Goal: Task Accomplishment & Management: Complete application form

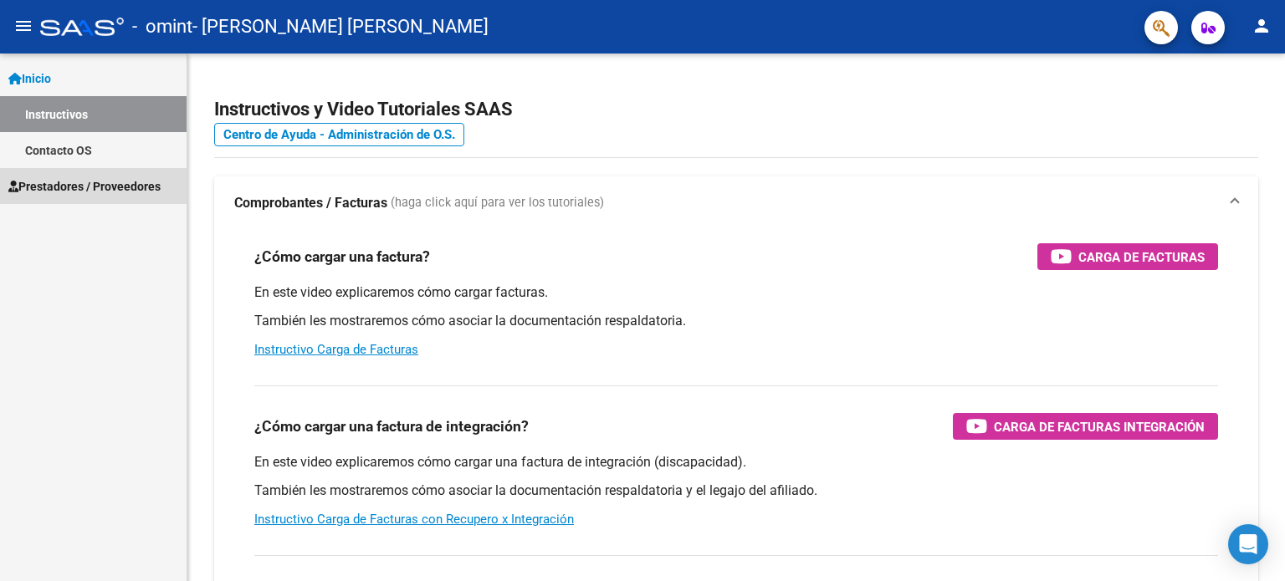
click at [87, 193] on span "Prestadores / Proveedores" at bounding box center [84, 186] width 152 height 18
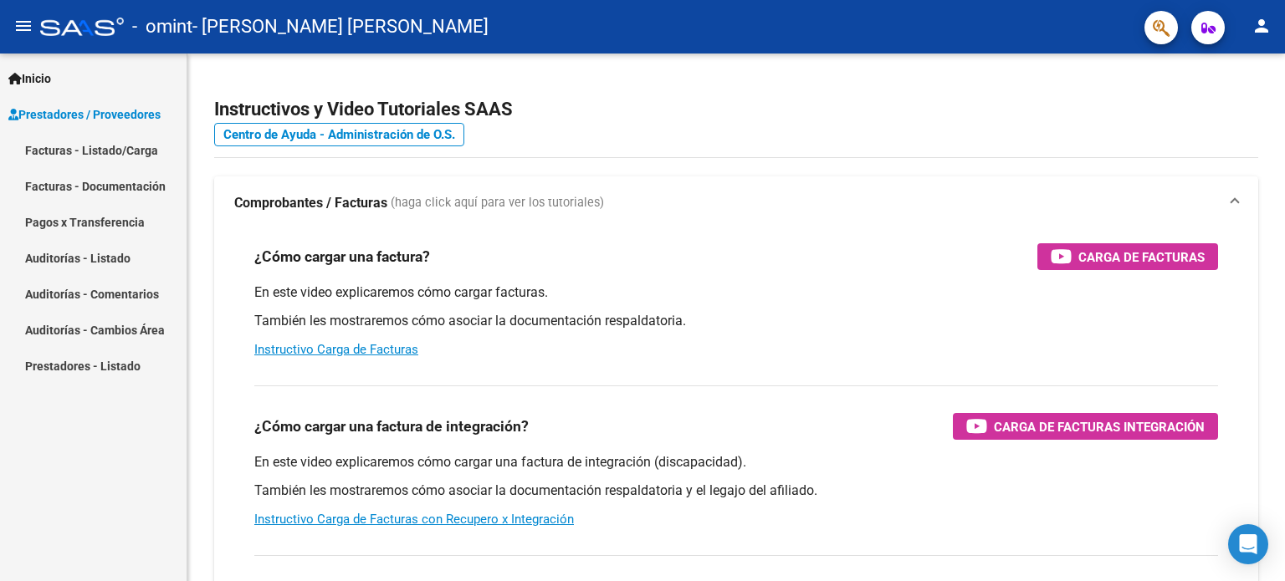
click at [116, 155] on link "Facturas - Listado/Carga" at bounding box center [93, 150] width 186 height 36
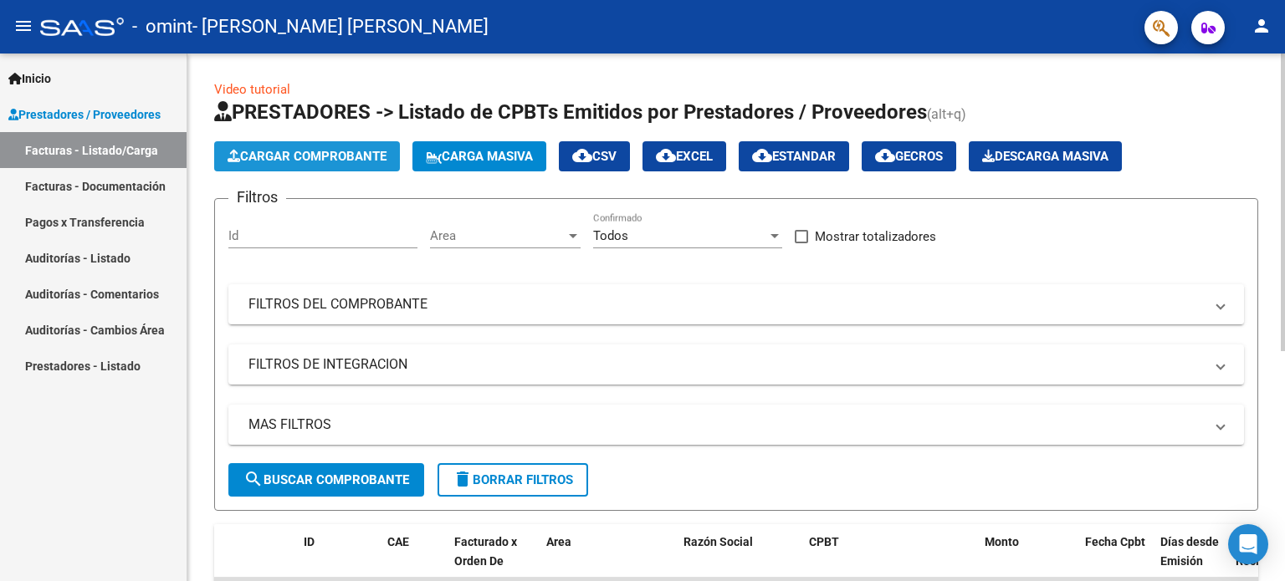
click at [332, 155] on span "Cargar Comprobante" at bounding box center [306, 156] width 159 height 15
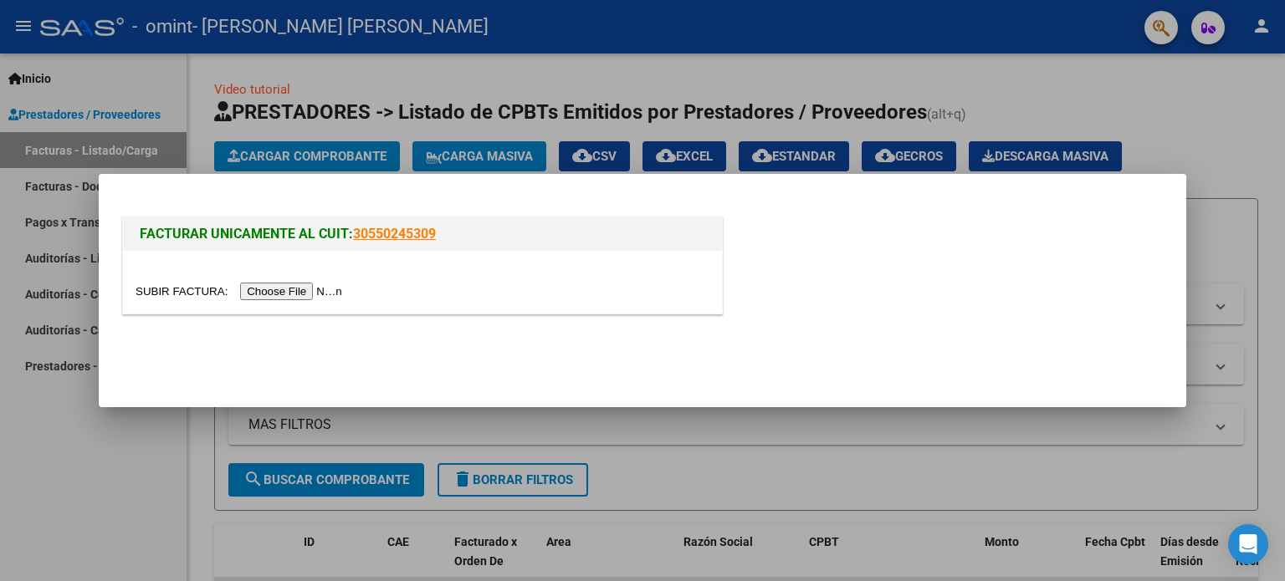
click at [334, 287] on input "file" at bounding box center [241, 292] width 212 height 18
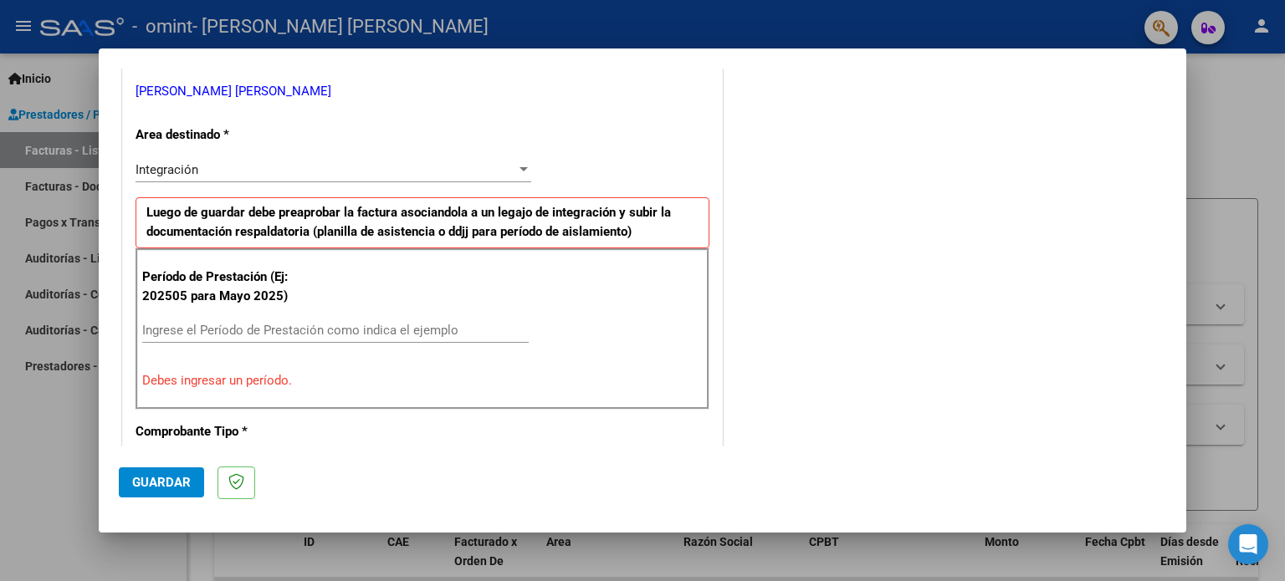
scroll to position [346, 0]
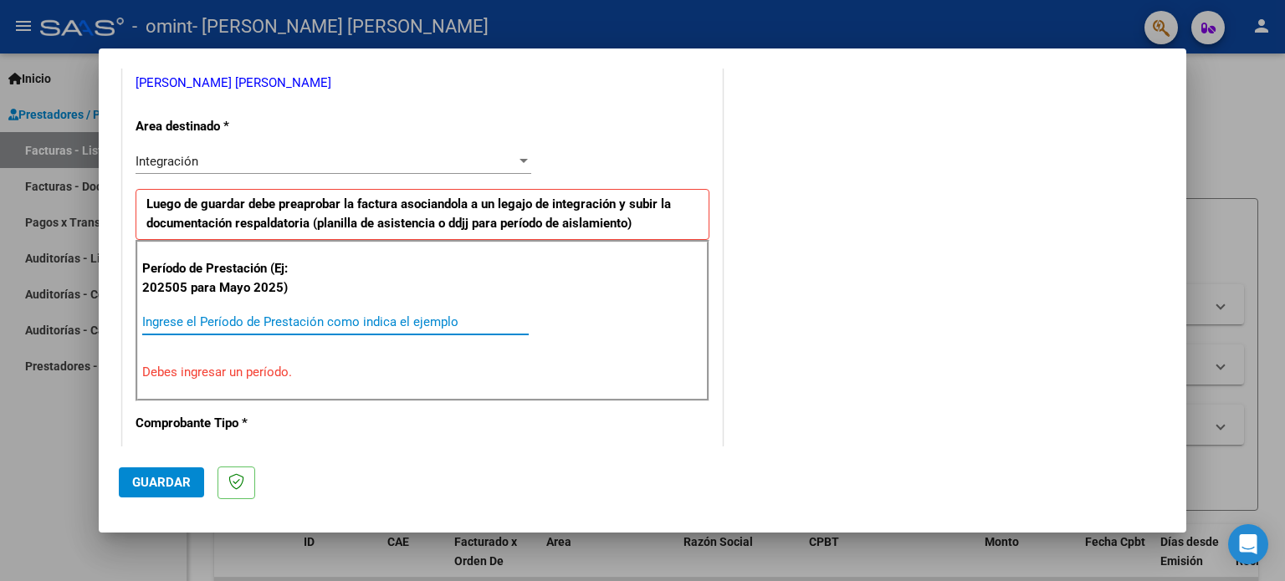
click at [347, 320] on input "Ingrese el Período de Prestación como indica el ejemplo" at bounding box center [335, 321] width 386 height 15
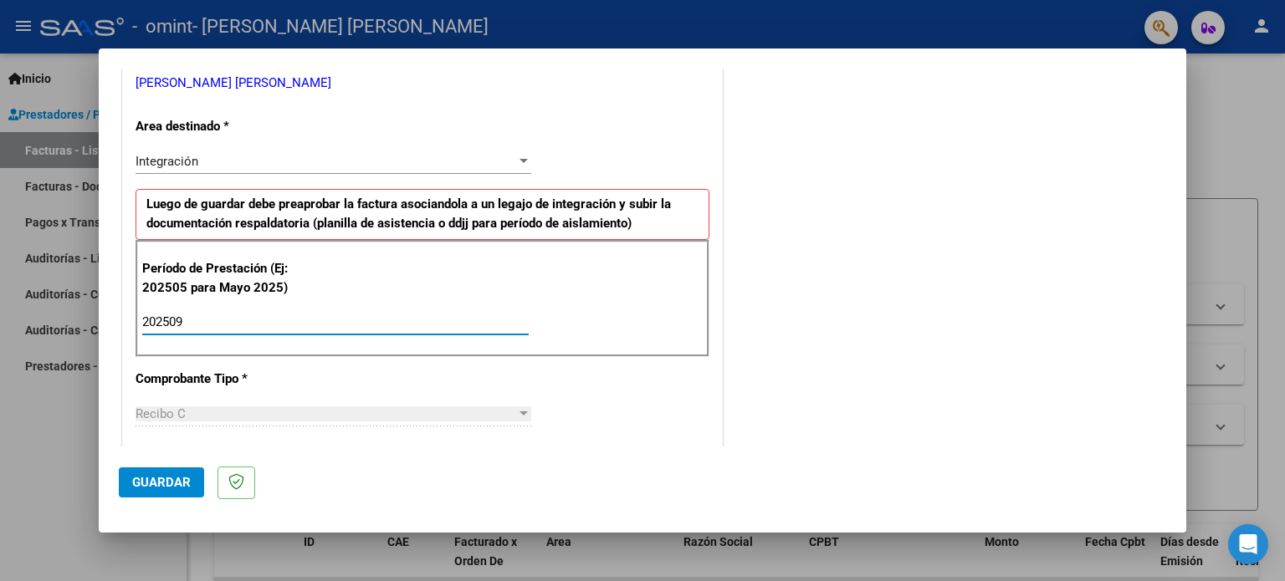
type input "202509"
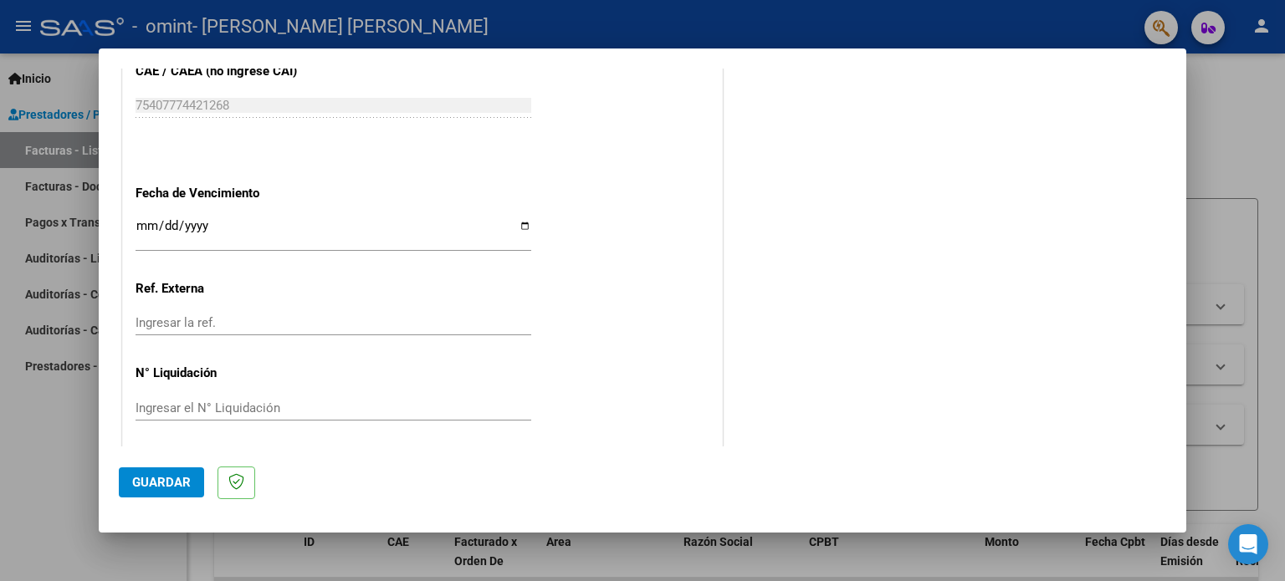
scroll to position [1091, 0]
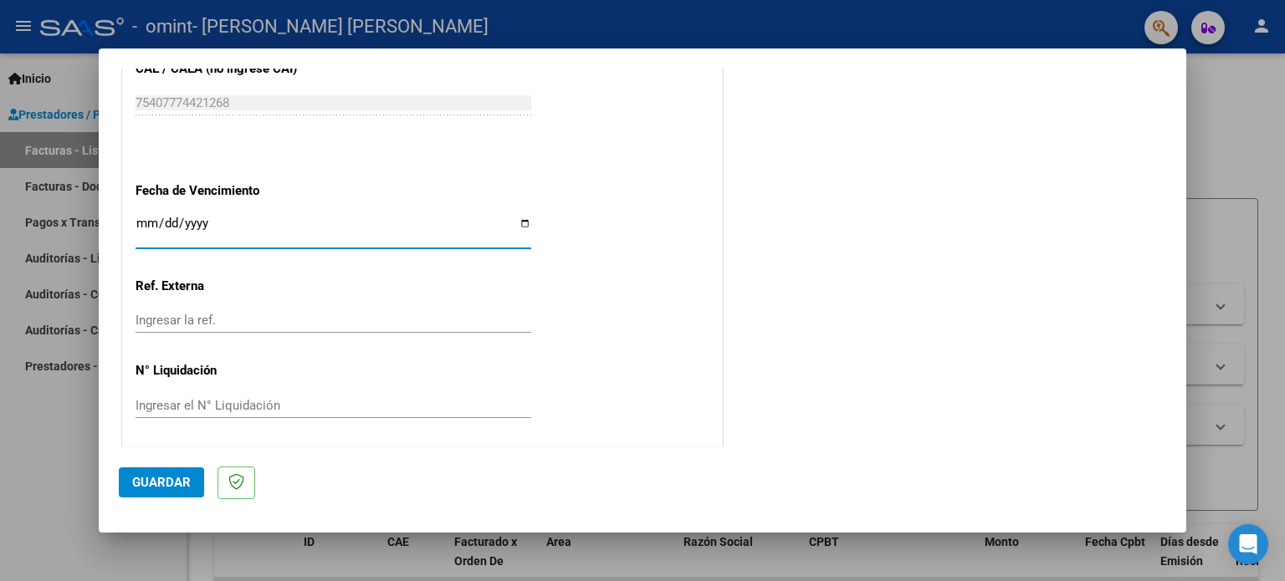
click at [519, 221] on input "Ingresar la fecha" at bounding box center [333, 230] width 396 height 27
type input "[DATE]"
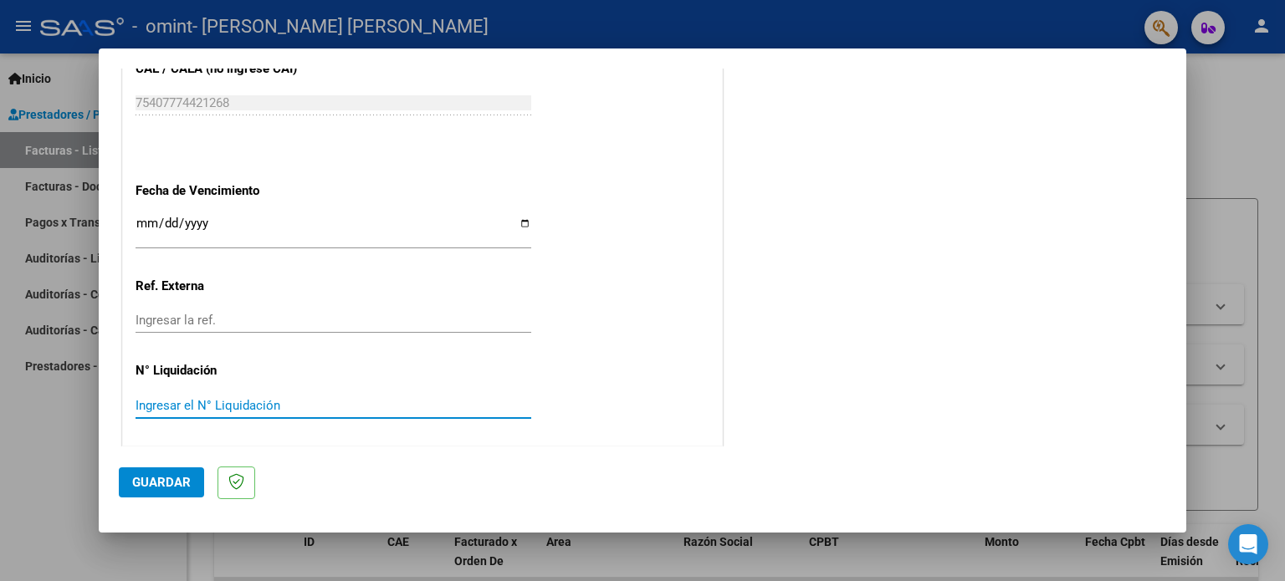
click at [220, 398] on input "Ingresar el N° Liquidación" at bounding box center [333, 405] width 396 height 15
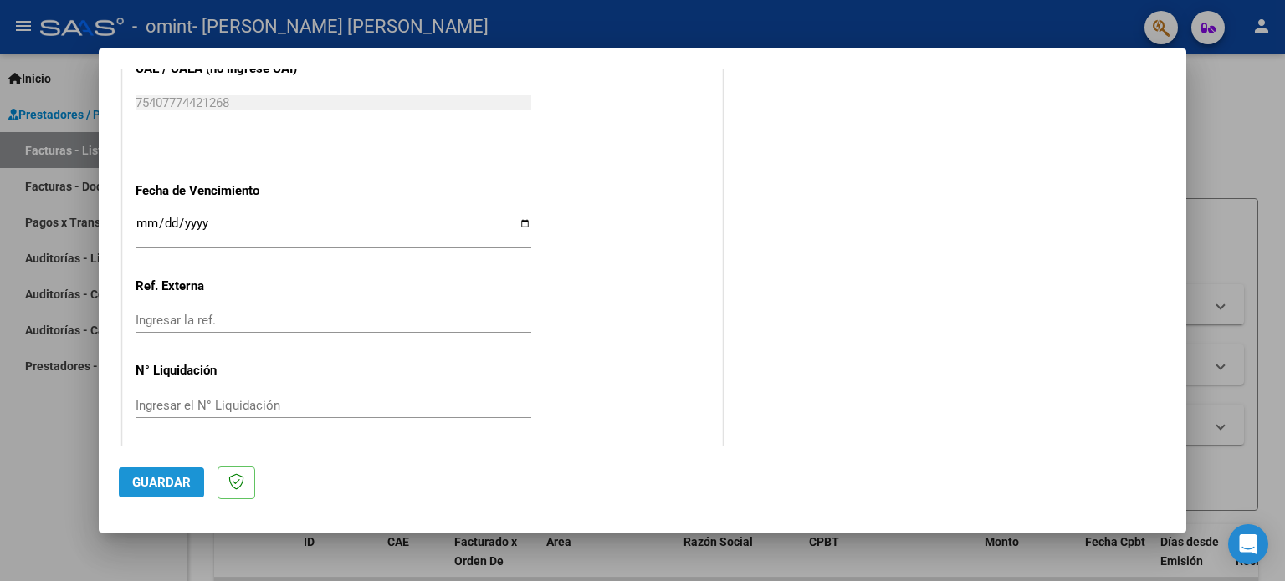
click at [167, 478] on span "Guardar" at bounding box center [161, 482] width 59 height 15
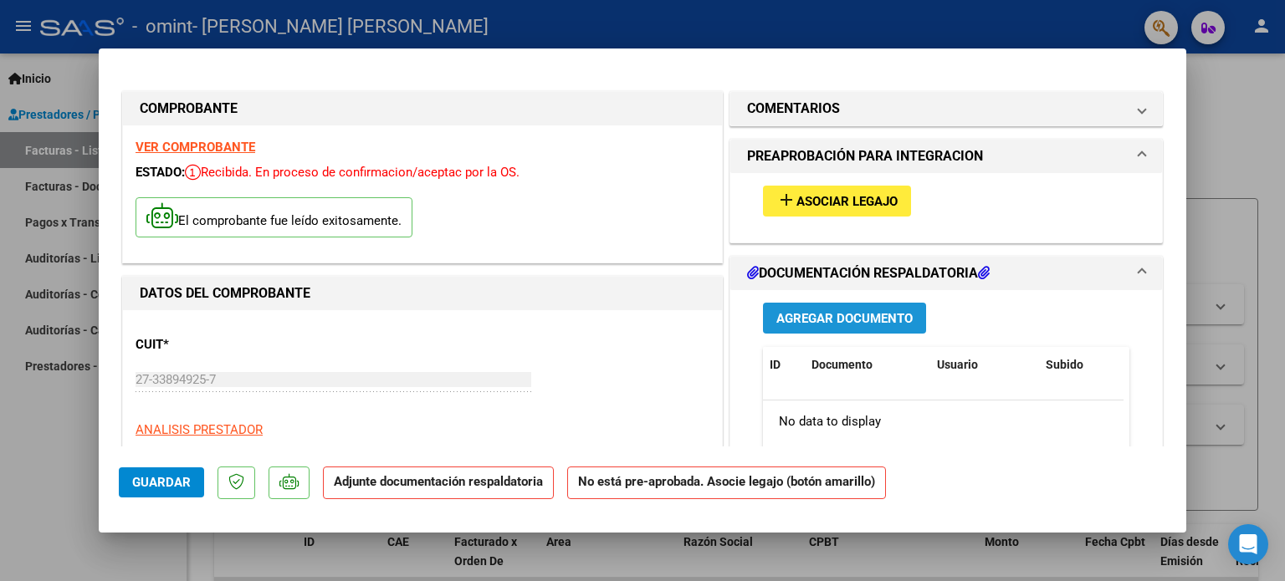
click at [789, 305] on button "Agregar Documento" at bounding box center [844, 318] width 163 height 31
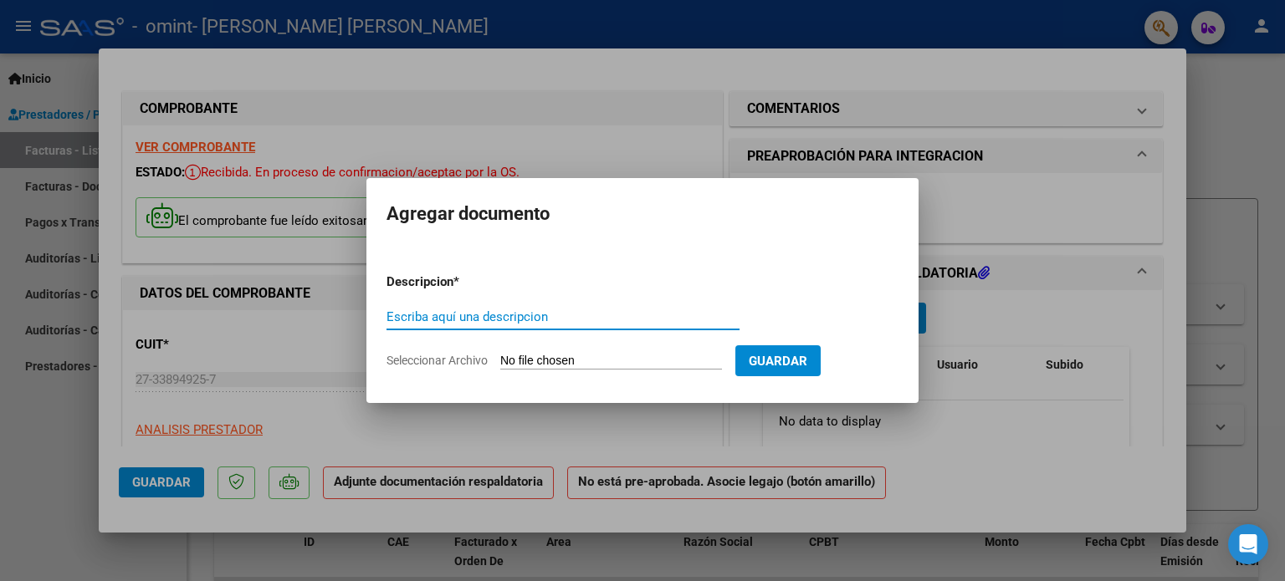
click at [681, 319] on input "Escriba aquí una descripcion" at bounding box center [562, 316] width 353 height 15
type input "Planilla de Asistencia [DATE]"
click at [616, 357] on input "Seleccionar Archivo" at bounding box center [611, 362] width 222 height 16
click at [617, 355] on input "Seleccionar Archivo" at bounding box center [611, 362] width 222 height 16
type input "C:\fakepath\CamScanner [DATE] 22.54.pdf"
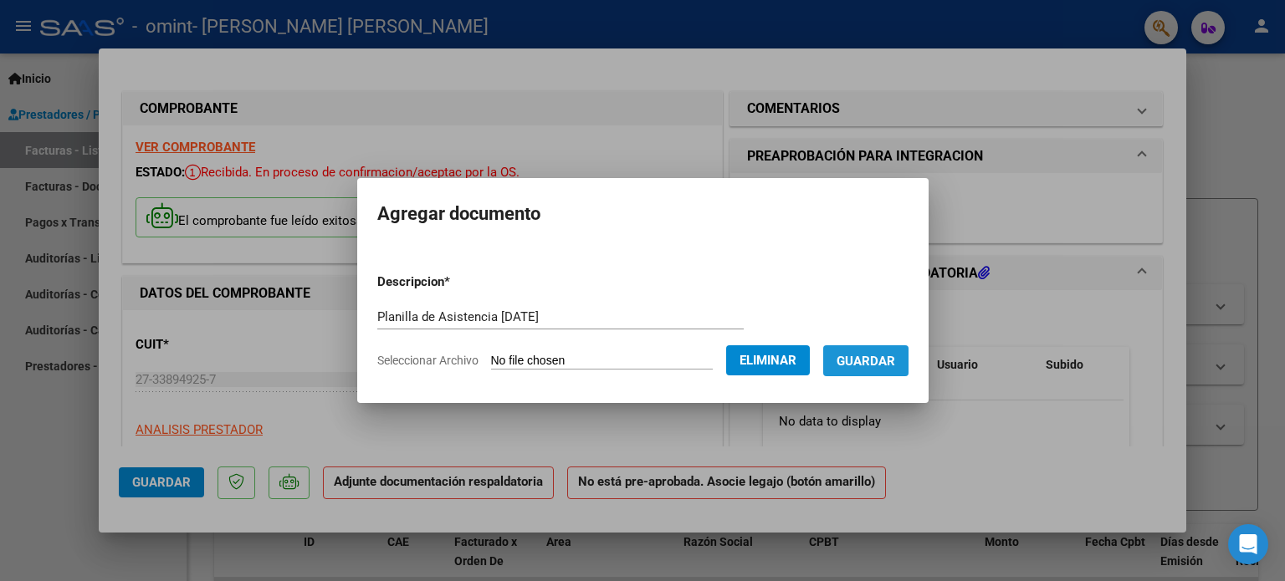
click at [884, 373] on button "Guardar" at bounding box center [865, 360] width 85 height 31
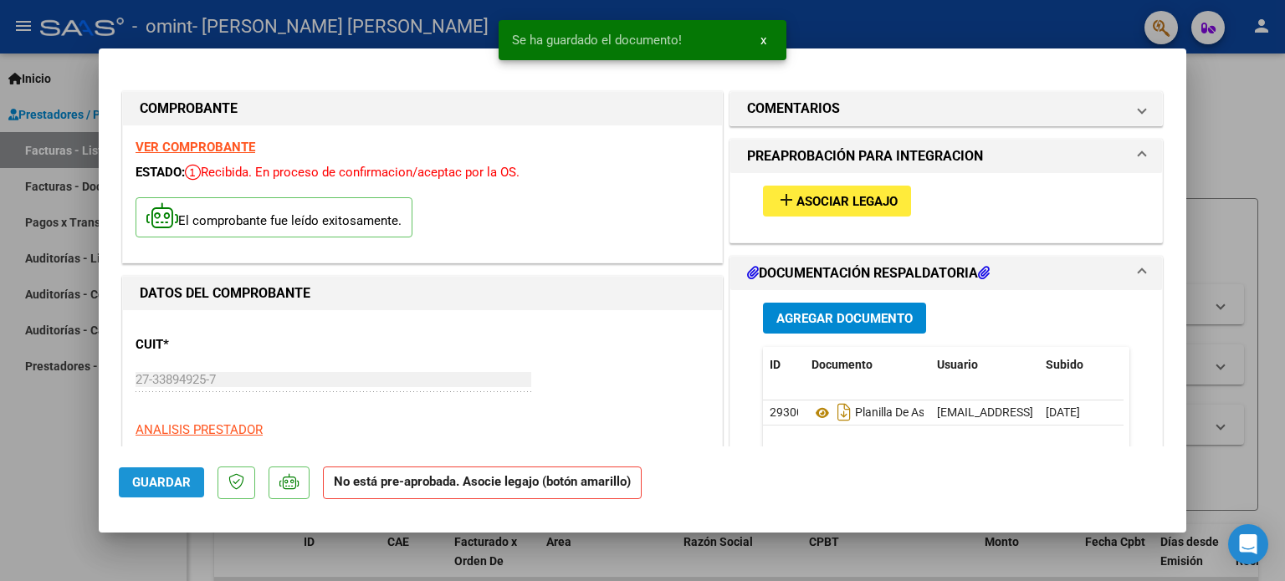
click at [136, 492] on button "Guardar" at bounding box center [161, 482] width 85 height 30
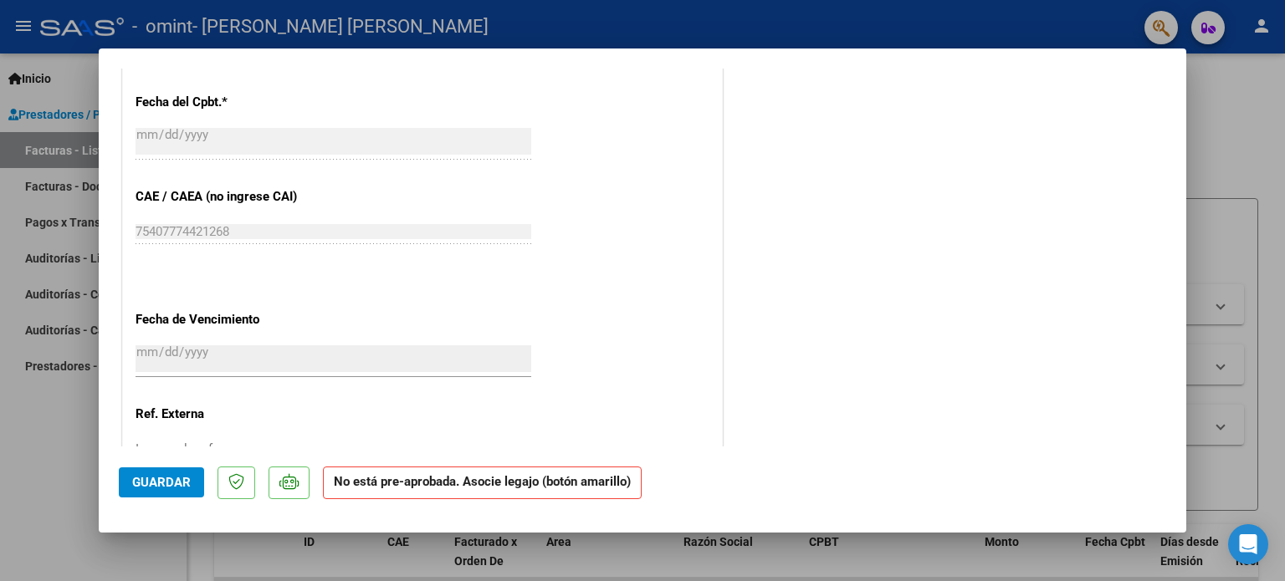
scroll to position [1073, 0]
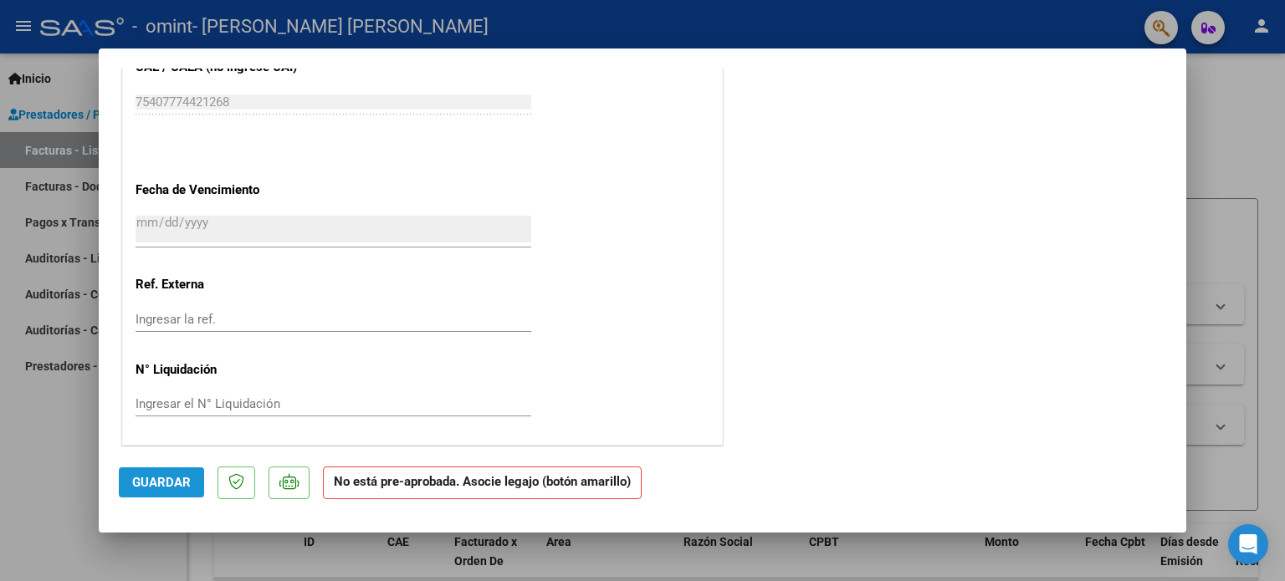
click at [177, 476] on span "Guardar" at bounding box center [161, 482] width 59 height 15
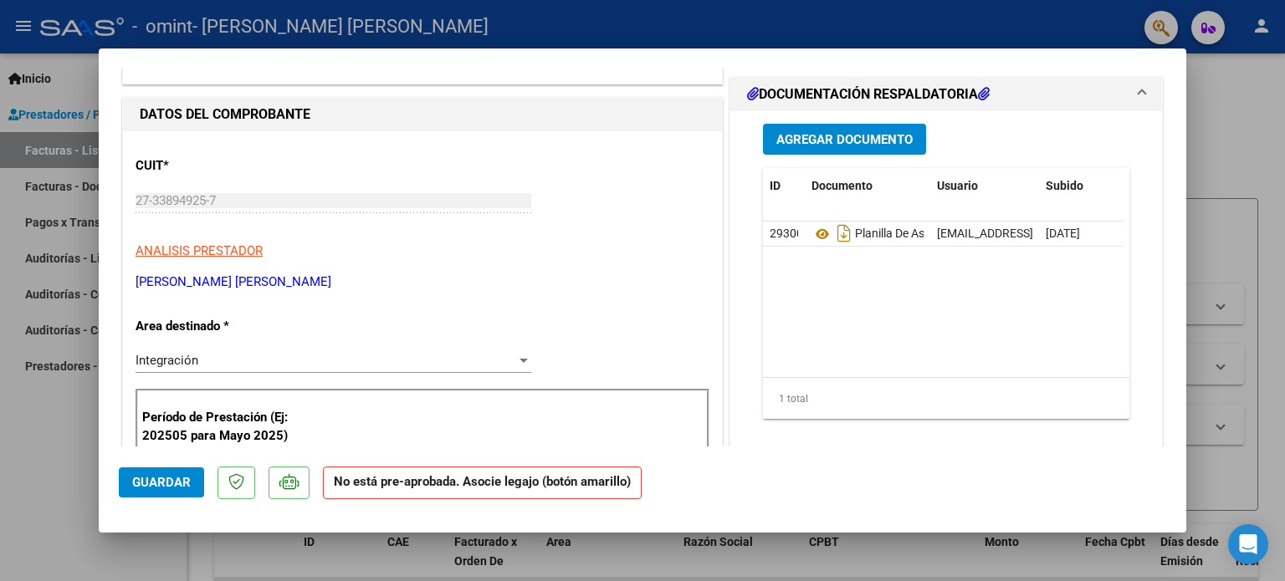
scroll to position [0, 0]
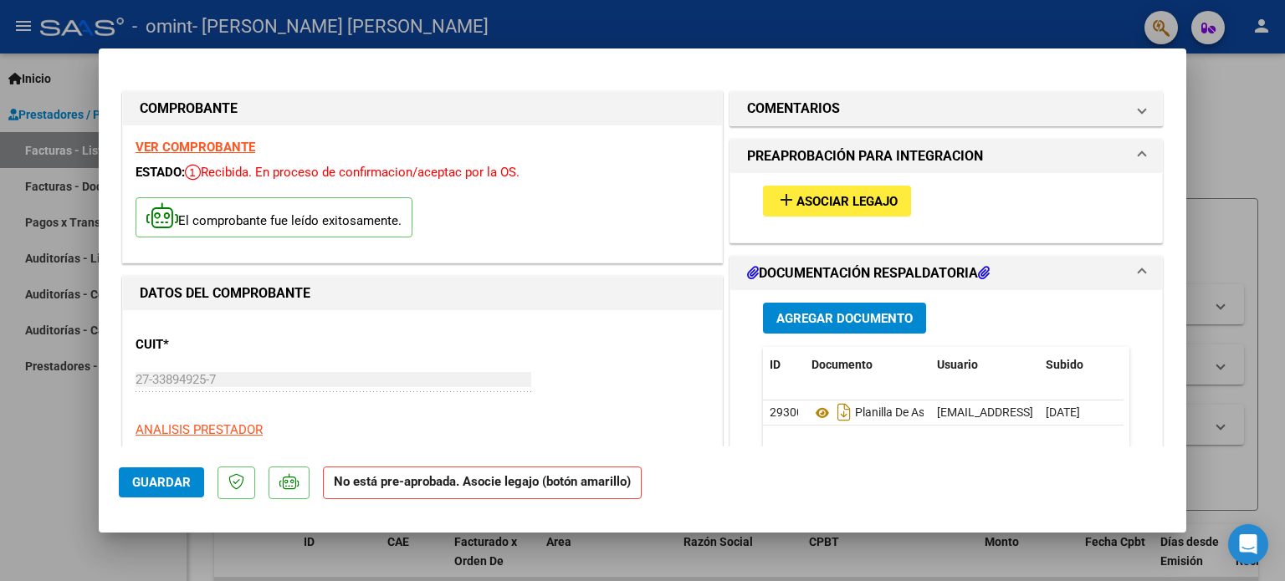
click at [177, 475] on span "Guardar" at bounding box center [161, 482] width 59 height 15
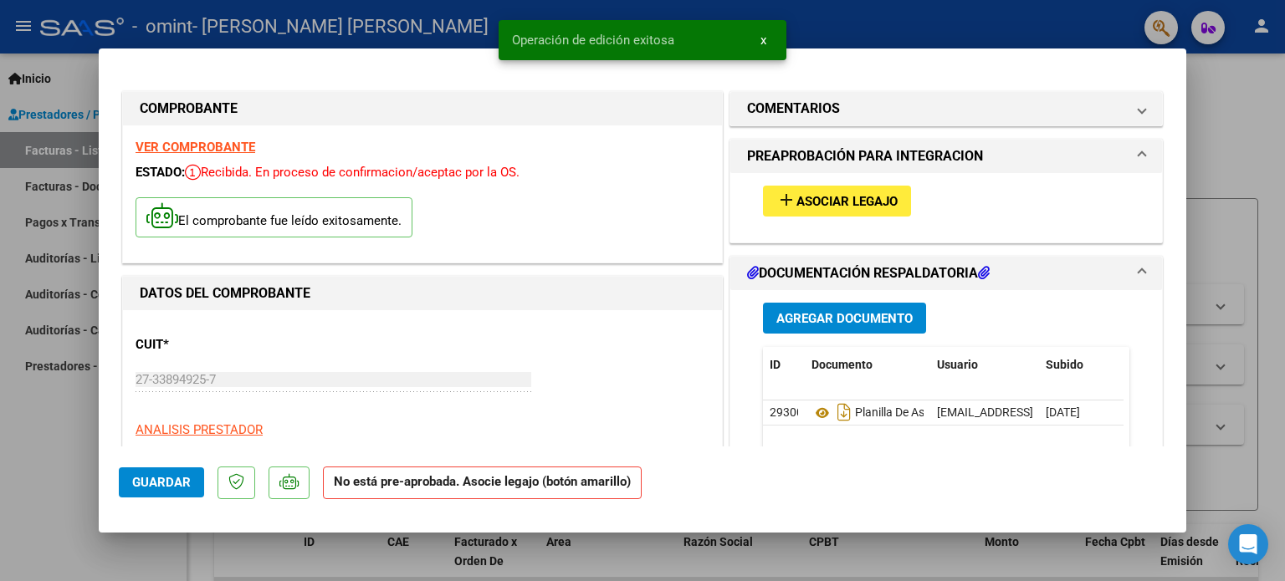
click at [1255, 134] on div at bounding box center [642, 290] width 1285 height 581
type input "$ 0,00"
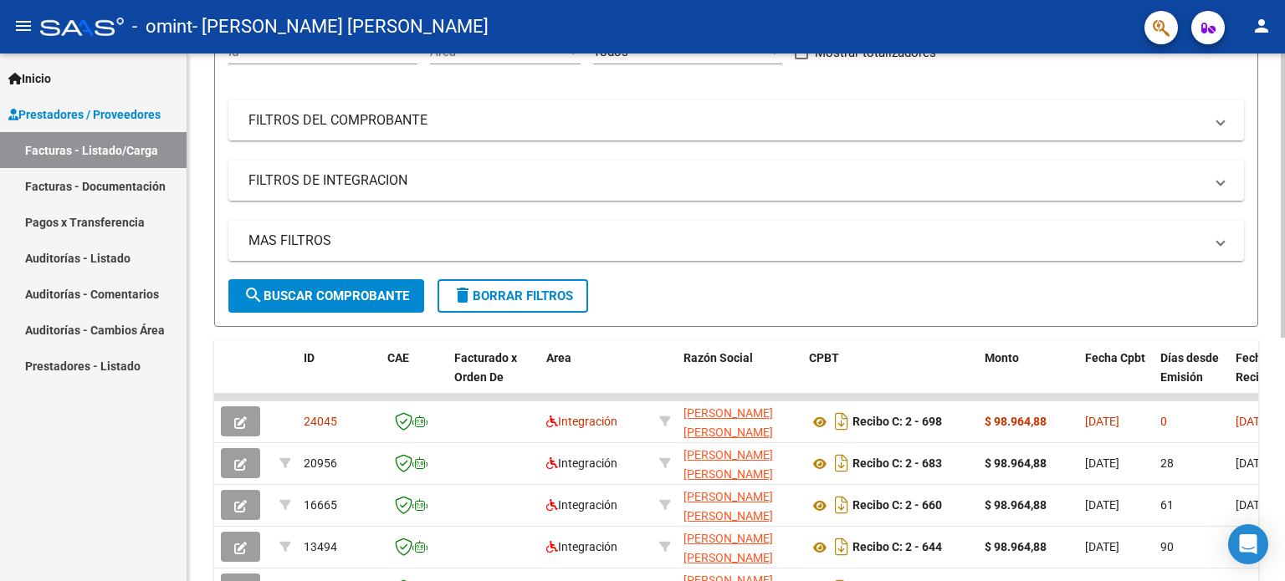
scroll to position [190, 0]
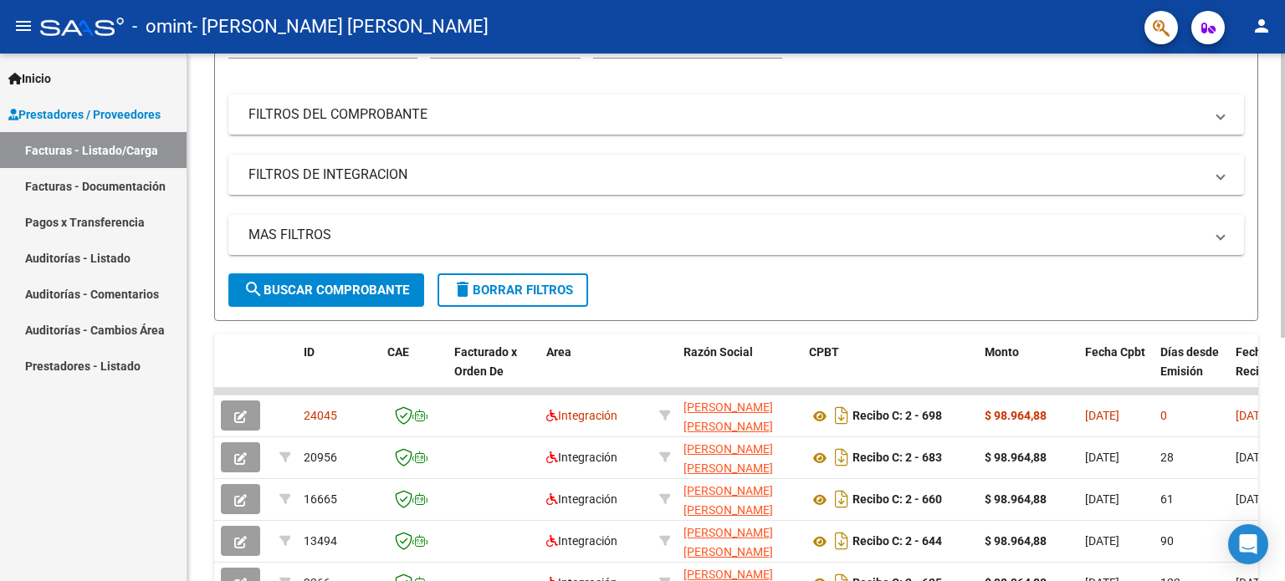
click at [1284, 374] on div at bounding box center [1282, 300] width 4 height 284
